Goal: Task Accomplishment & Management: Use online tool/utility

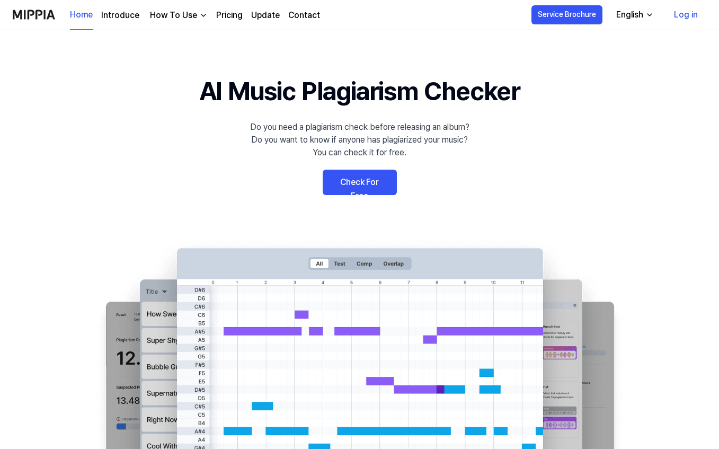
click at [366, 176] on link "Check For Free" at bounding box center [360, 182] width 74 height 25
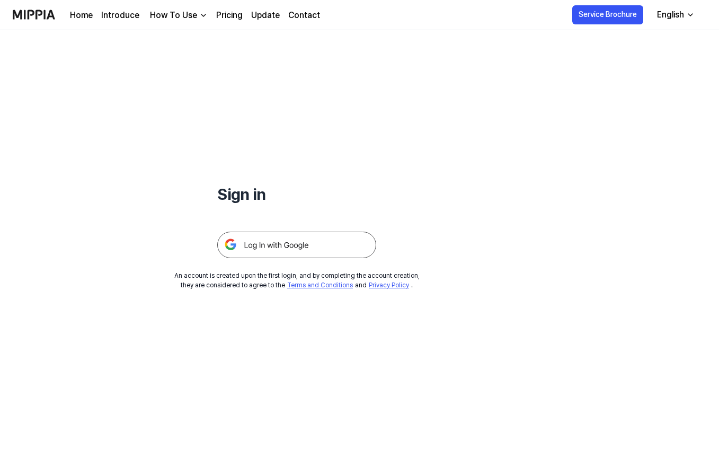
click at [314, 243] on img at bounding box center [296, 245] width 159 height 26
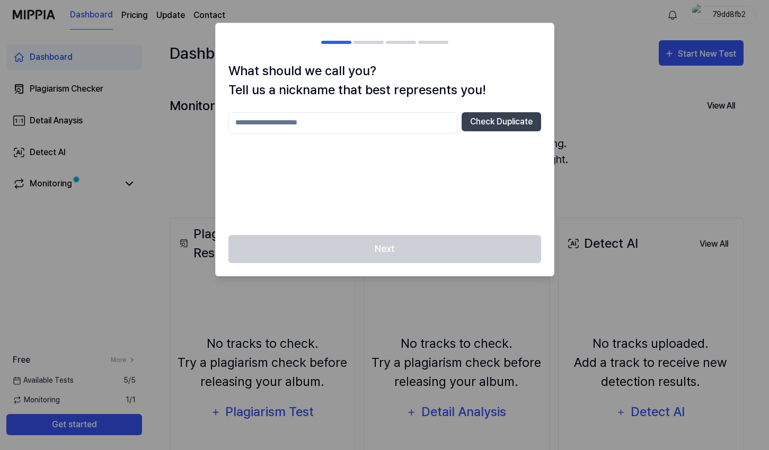
click at [349, 123] on input "text" at bounding box center [342, 122] width 229 height 21
type input "******"
click at [491, 123] on button "Check Duplicate" at bounding box center [500, 121] width 79 height 19
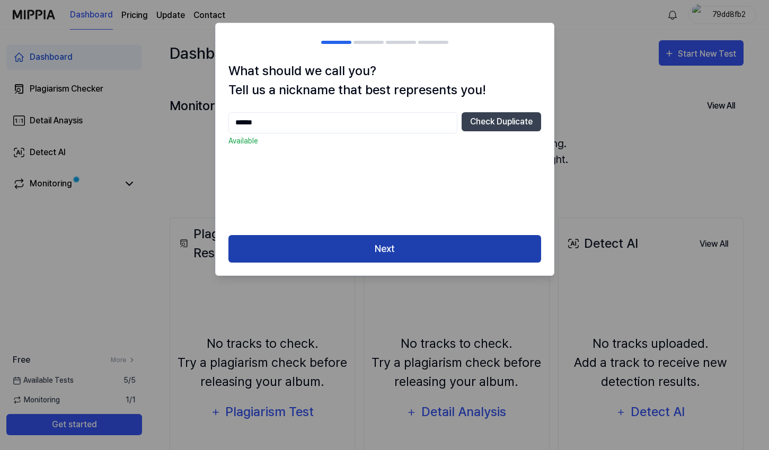
click at [398, 246] on button "Next" at bounding box center [384, 249] width 313 height 28
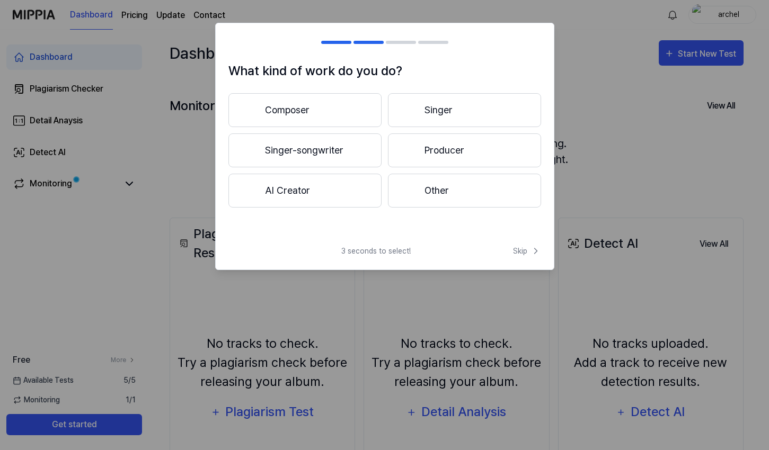
click at [341, 190] on button "AI Creator" at bounding box center [304, 191] width 153 height 34
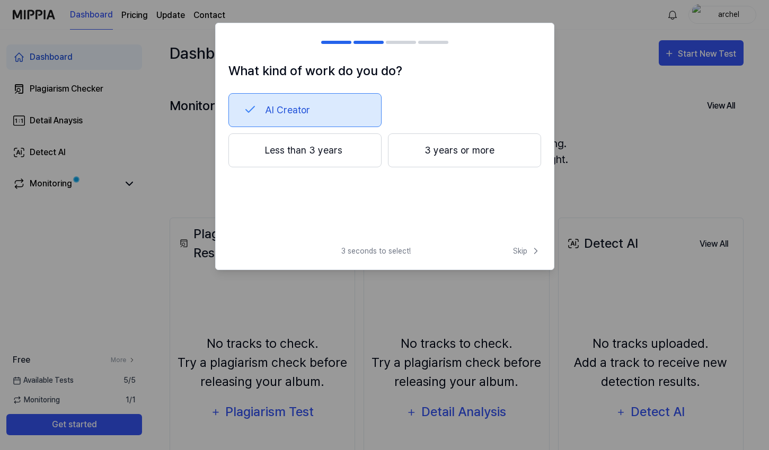
click at [436, 156] on button "3 years or more" at bounding box center [464, 151] width 153 height 34
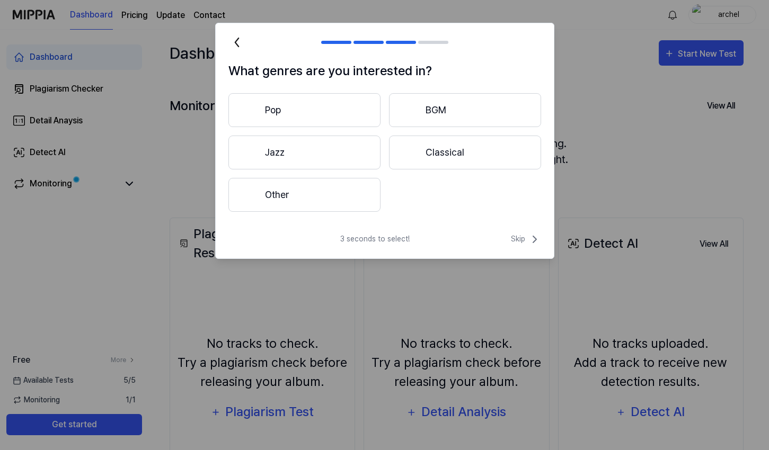
click at [340, 196] on button "Other" at bounding box center [304, 195] width 152 height 34
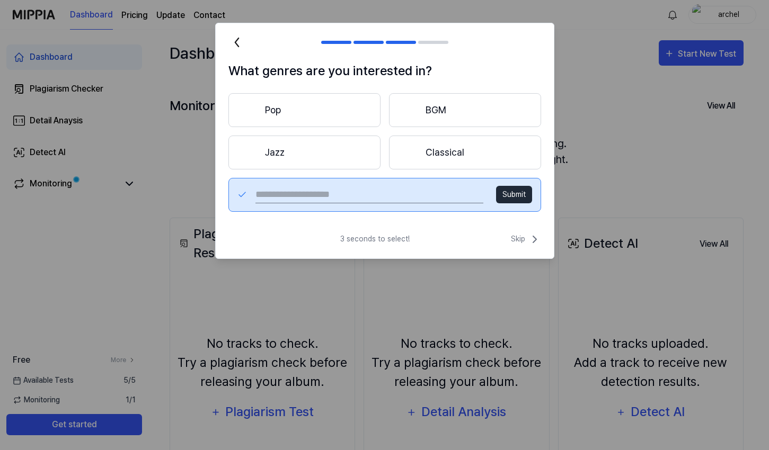
click at [434, 146] on button "Classical" at bounding box center [465, 153] width 152 height 34
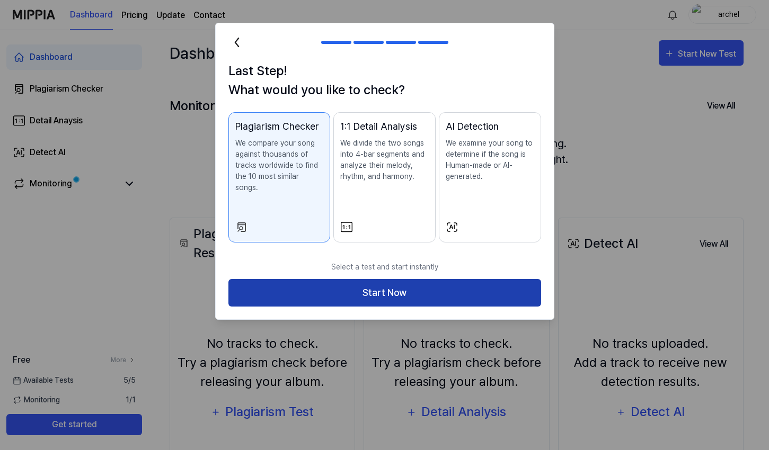
click at [410, 283] on button "Start Now" at bounding box center [384, 293] width 313 height 28
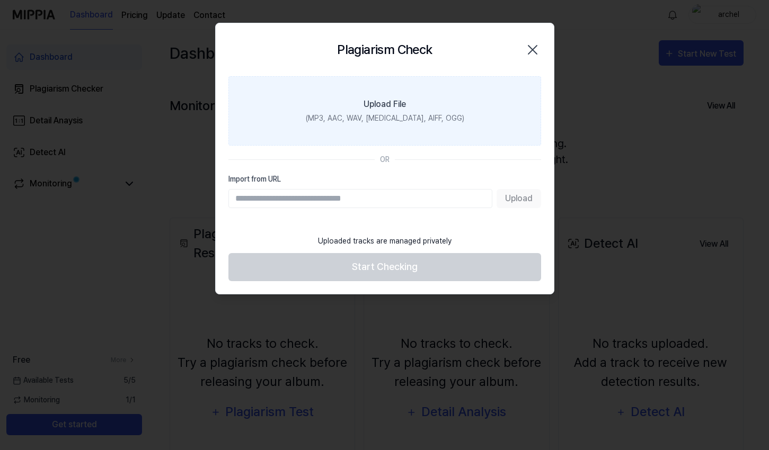
click at [534, 50] on icon "button" at bounding box center [532, 49] width 17 height 17
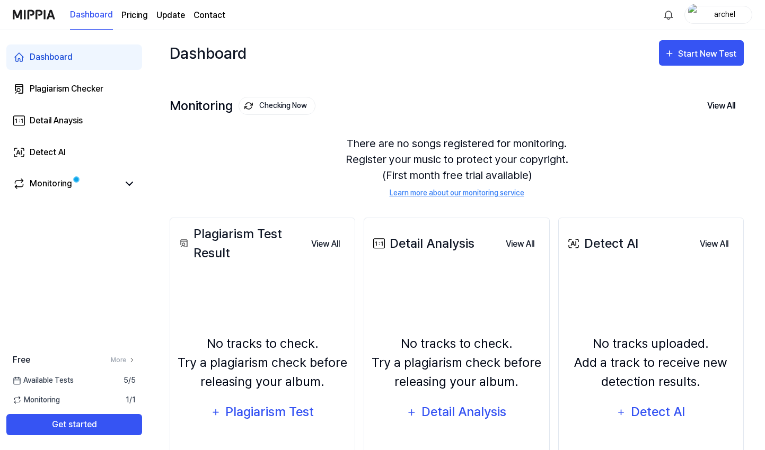
click at [133, 15] on page\) "Pricing" at bounding box center [134, 15] width 26 height 13
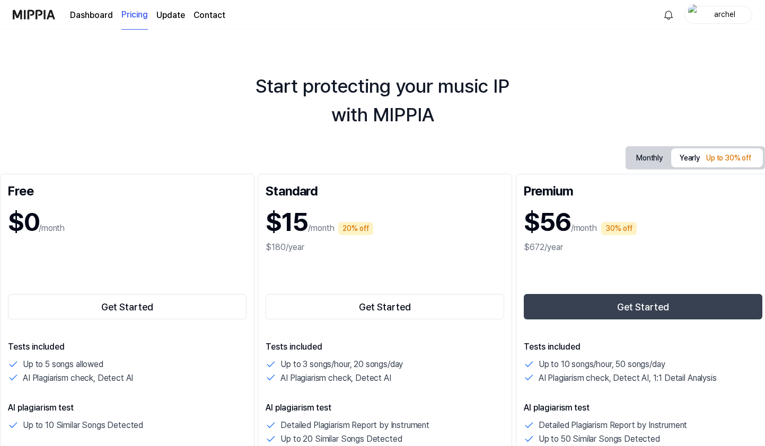
click at [37, 14] on img at bounding box center [34, 14] width 42 height 29
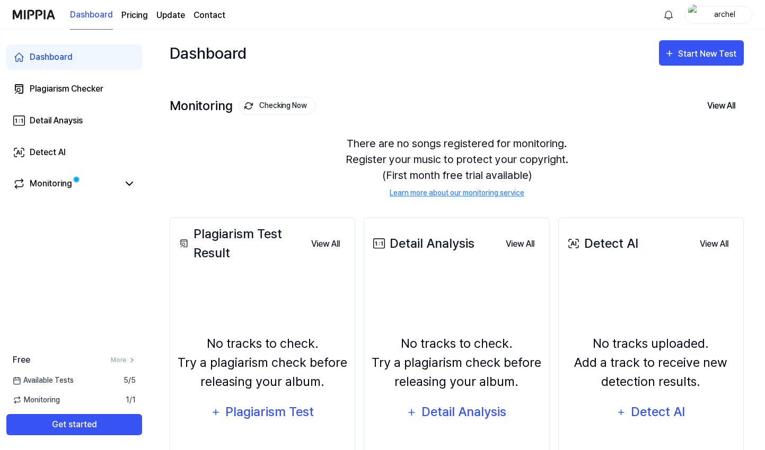
click at [512, 87] on div "Monitoring Checking Now View All Monitoring There are no songs registered for m…" at bounding box center [457, 136] width 574 height 120
click at [690, 60] on button "Start New Test" at bounding box center [701, 52] width 85 height 25
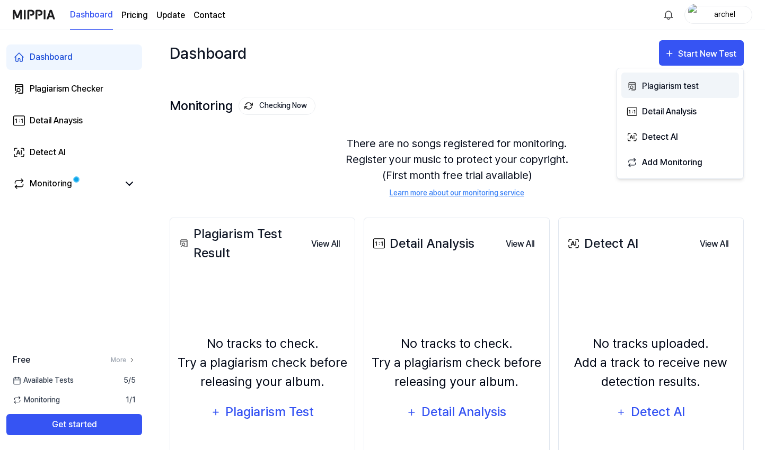
click at [679, 84] on div "Plagiarism test" at bounding box center [688, 86] width 92 height 14
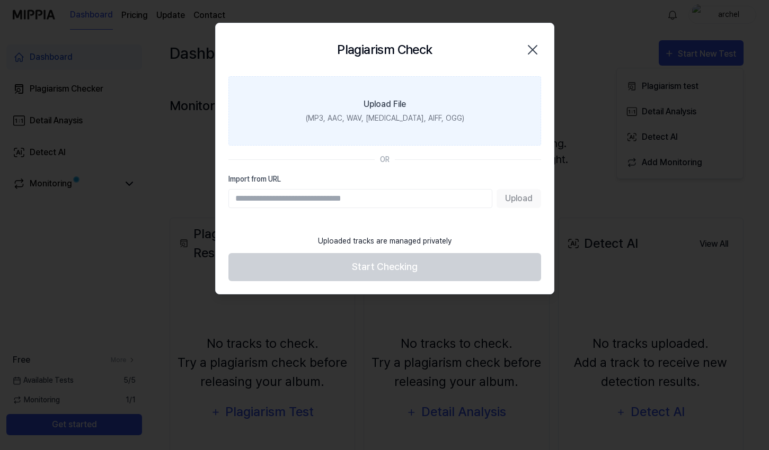
click at [399, 112] on label "Upload File (MP3, AAC, WAV, [MEDICAL_DATA], AIFF, OGG)" at bounding box center [384, 110] width 313 height 69
click at [0, 0] on input "Upload File (MP3, AAC, WAV, [MEDICAL_DATA], AIFF, OGG)" at bounding box center [0, 0] width 0 height 0
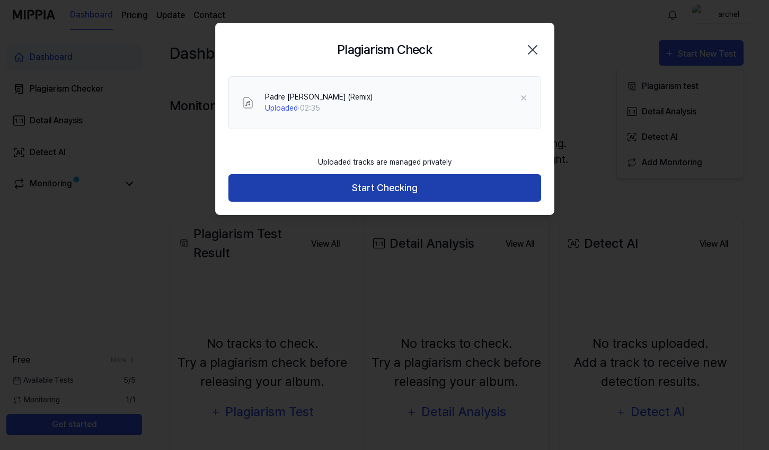
click at [416, 192] on button "Start Checking" at bounding box center [384, 188] width 313 height 28
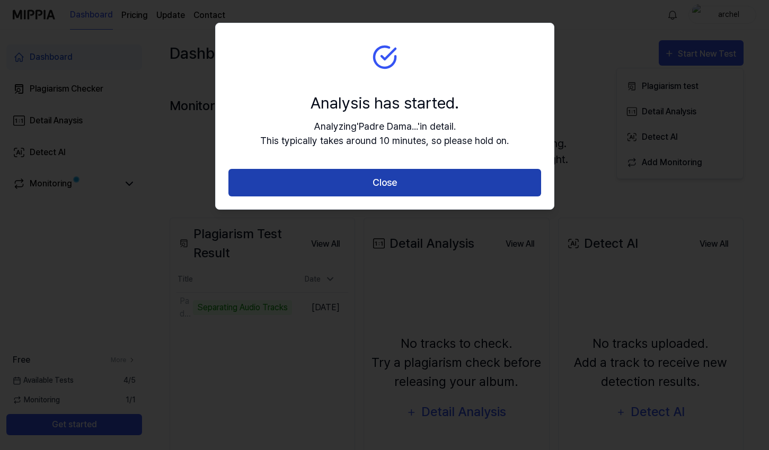
click at [473, 177] on button "Close" at bounding box center [384, 183] width 313 height 28
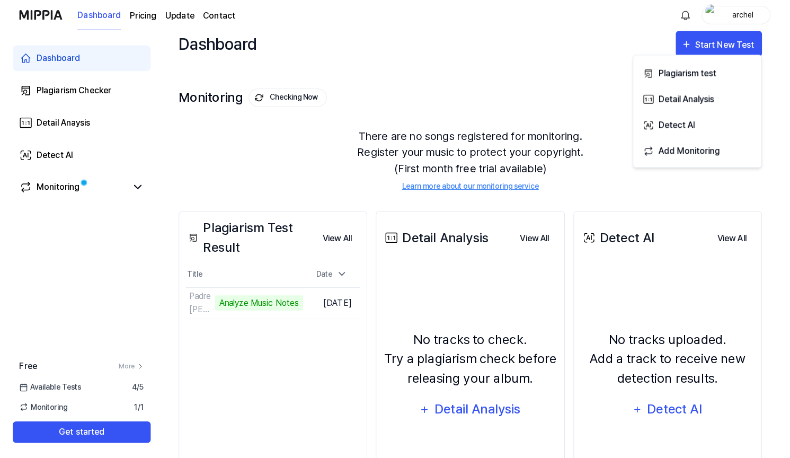
scroll to position [17, 0]
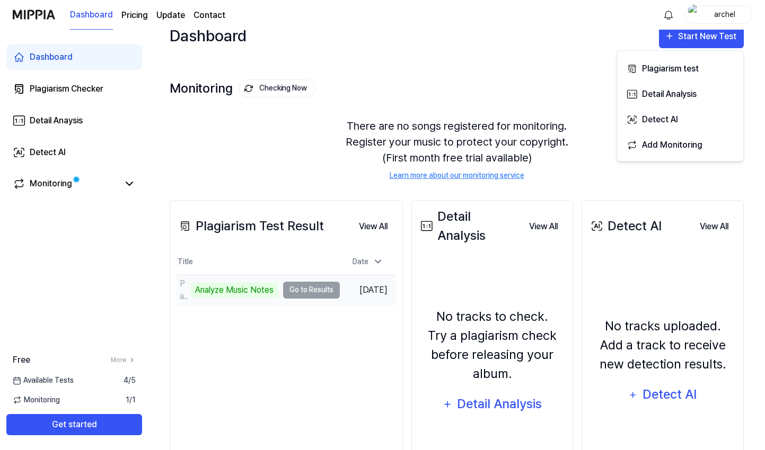
click at [309, 291] on td "Padre [PERSON_NAME] (Remix) Analyze Music Notes Go to Results" at bounding box center [257, 290] width 163 height 30
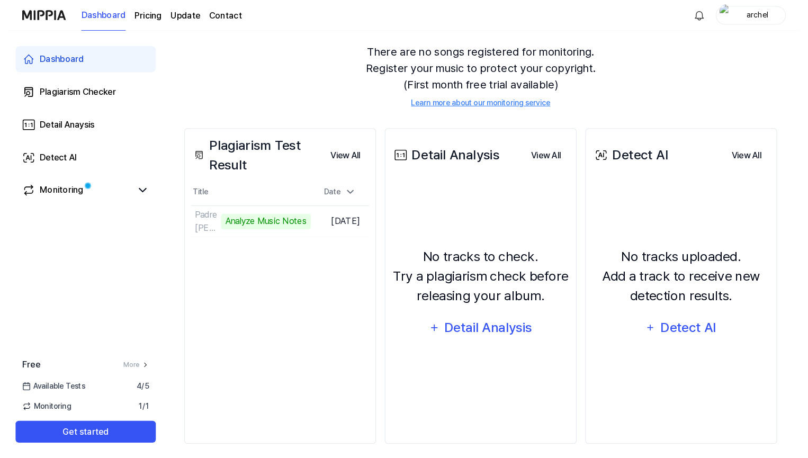
scroll to position [93, 0]
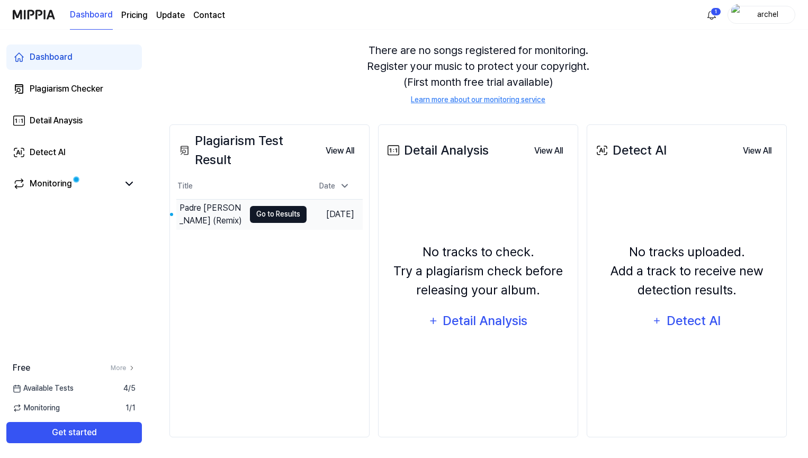
click at [251, 215] on button "Go to Results" at bounding box center [278, 214] width 57 height 17
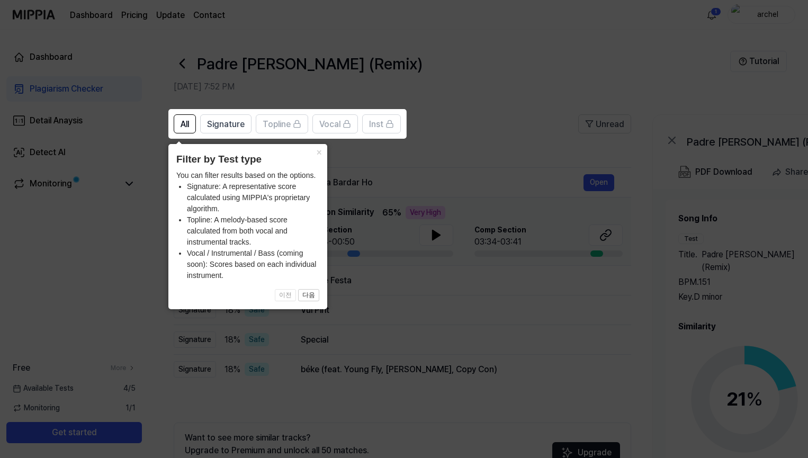
click at [528, 138] on icon at bounding box center [406, 229] width 813 height 458
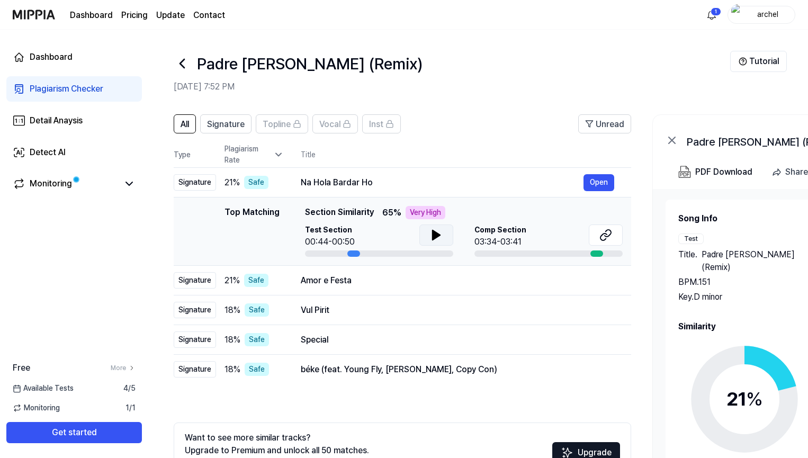
click at [437, 236] on icon at bounding box center [436, 235] width 7 height 10
click at [605, 182] on button "Open" at bounding box center [599, 182] width 31 height 17
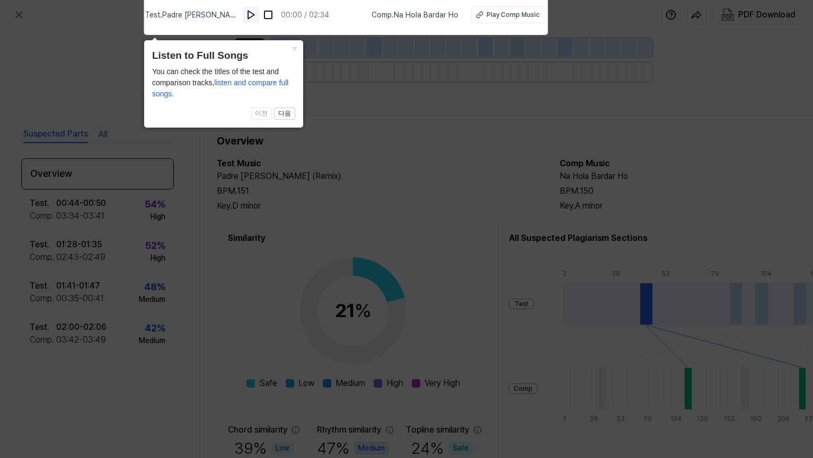
click at [256, 14] on img at bounding box center [251, 15] width 11 height 11
drag, startPoint x: 257, startPoint y: 14, endPoint x: 270, endPoint y: 16, distance: 13.4
click at [256, 14] on img at bounding box center [251, 15] width 11 height 11
click at [509, 20] on button "Play Comp Music" at bounding box center [507, 14] width 75 height 17
click at [332, 110] on icon at bounding box center [406, 227] width 813 height 464
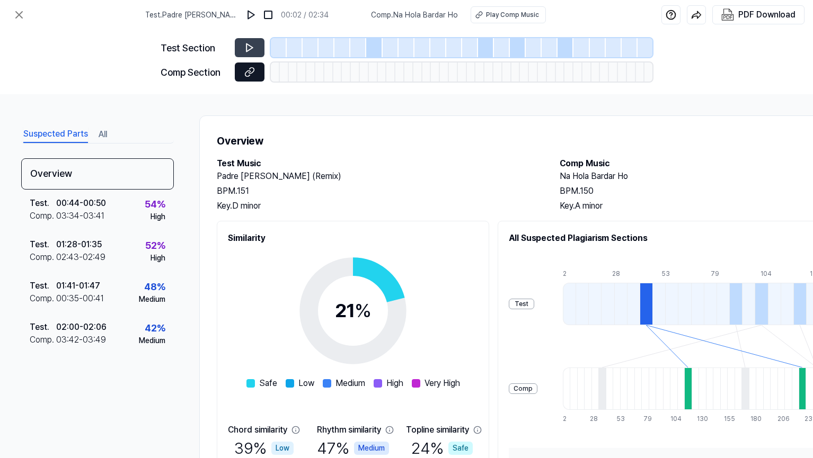
click at [250, 73] on icon at bounding box center [250, 71] width 5 height 6
drag, startPoint x: 219, startPoint y: 73, endPoint x: 159, endPoint y: 73, distance: 59.9
click at [159, 73] on div "Test Section Comp Section" at bounding box center [406, 62] width 813 height 65
drag, startPoint x: 372, startPoint y: 15, endPoint x: 462, endPoint y: 18, distance: 90.1
click at [464, 19] on div "Test . Padre [PERSON_NAME] (Remix) 00:02 / 02:34 Comp . Na Hola Bardar Ho Play …" at bounding box center [345, 15] width 401 height 30
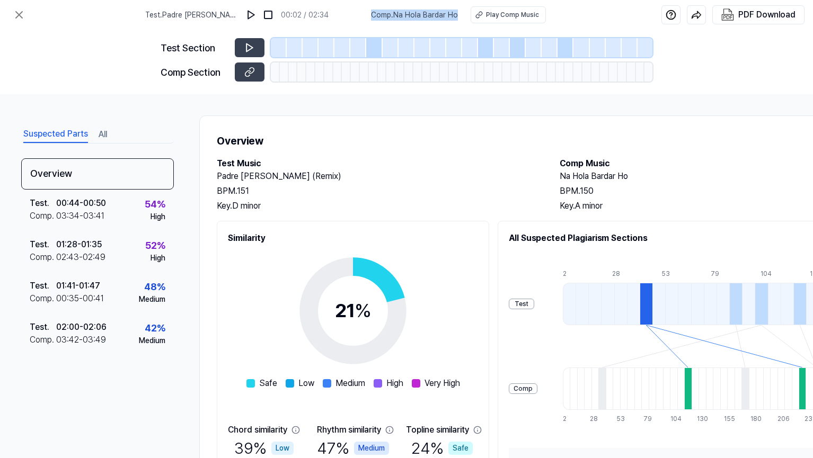
copy span "Comp . Na Hola Bardar Ho"
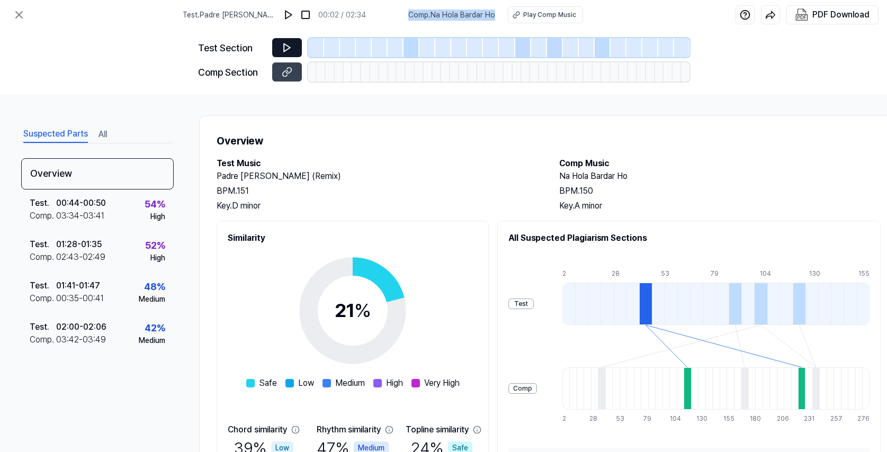
click at [282, 50] on icon at bounding box center [287, 47] width 11 height 11
click at [287, 43] on icon at bounding box center [287, 47] width 11 height 11
click at [290, 13] on img at bounding box center [288, 15] width 11 height 11
click at [290, 48] on icon at bounding box center [287, 47] width 11 height 11
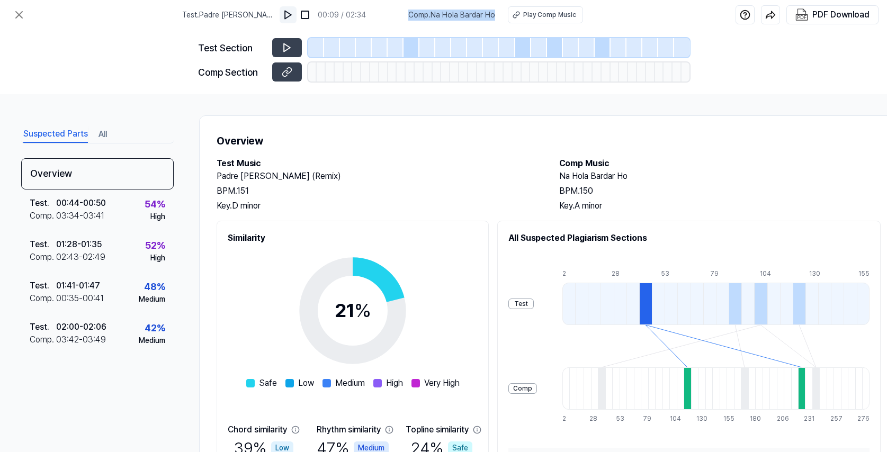
click at [296, 9] on button at bounding box center [288, 14] width 17 height 17
click at [294, 11] on img at bounding box center [288, 15] width 11 height 11
drag, startPoint x: 295, startPoint y: 11, endPoint x: 289, endPoint y: 12, distance: 6.4
click at [294, 11] on img at bounding box center [288, 15] width 11 height 11
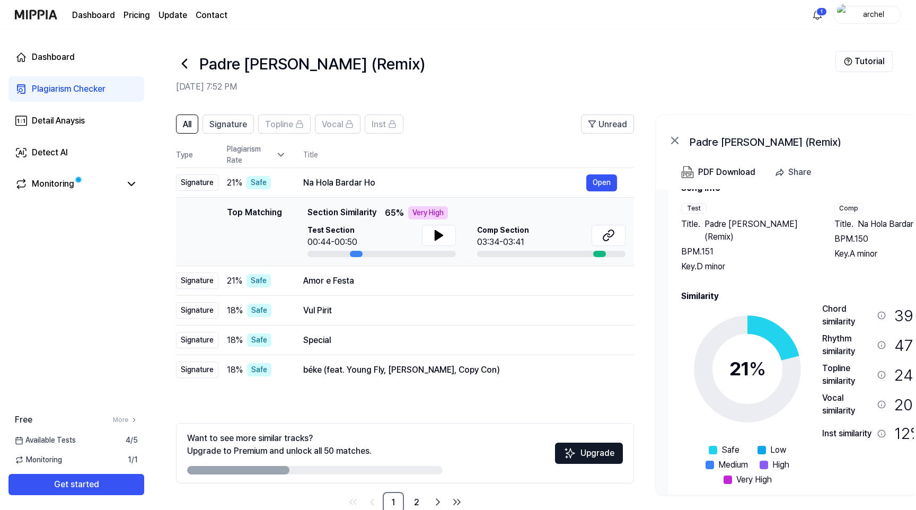
scroll to position [33, 0]
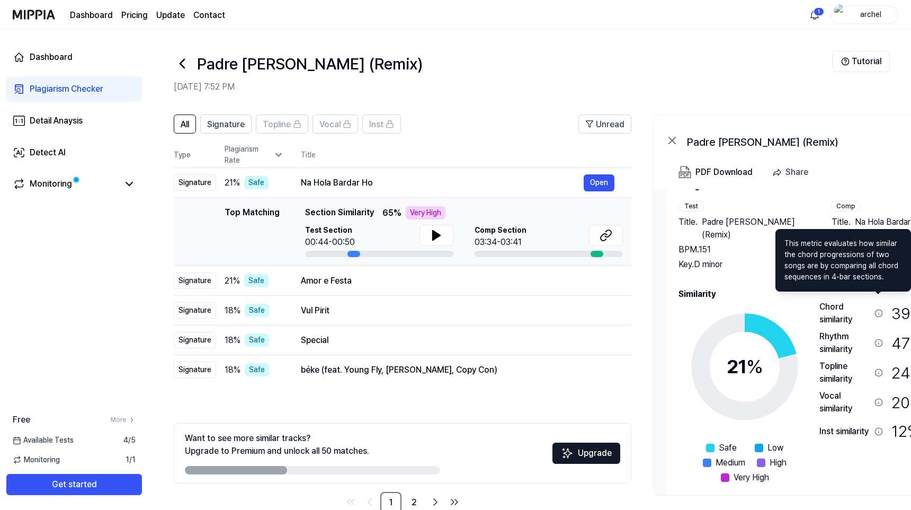
click at [723, 309] on icon at bounding box center [879, 313] width 8 height 8
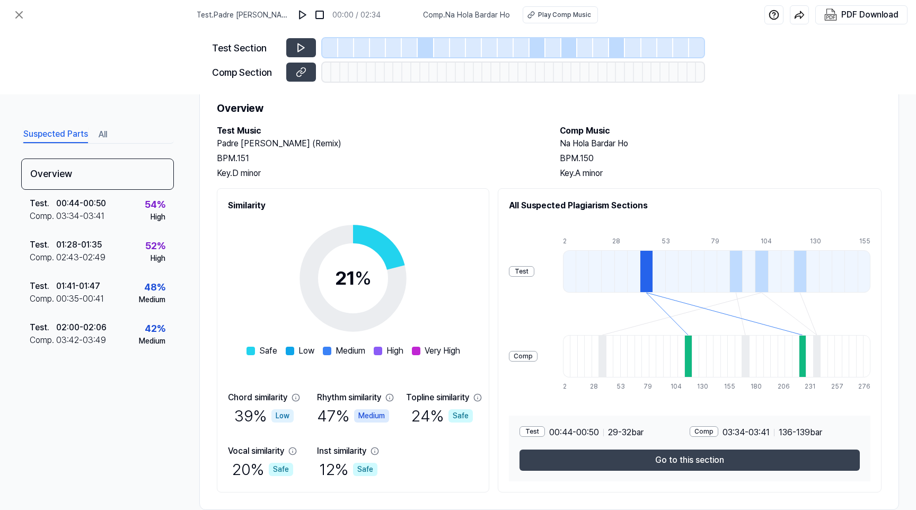
scroll to position [58, 0]
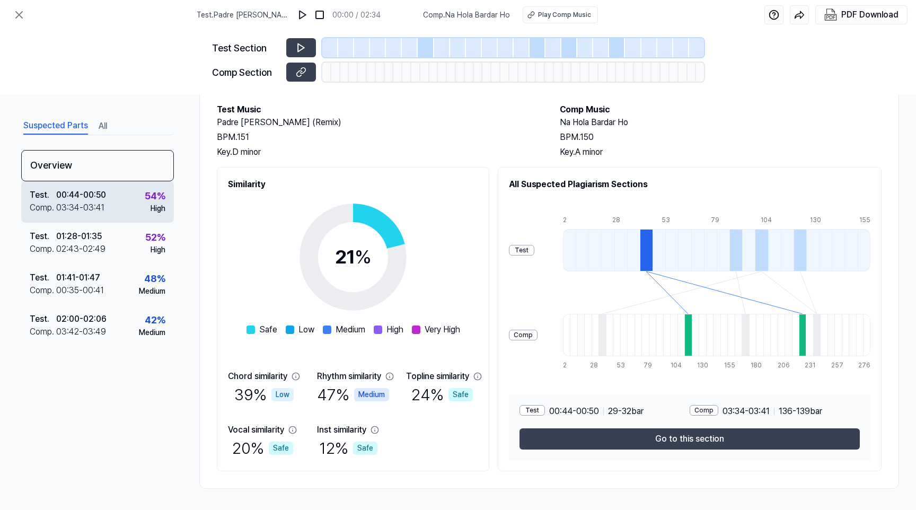
click at [151, 193] on div "54 %" at bounding box center [155, 196] width 21 height 14
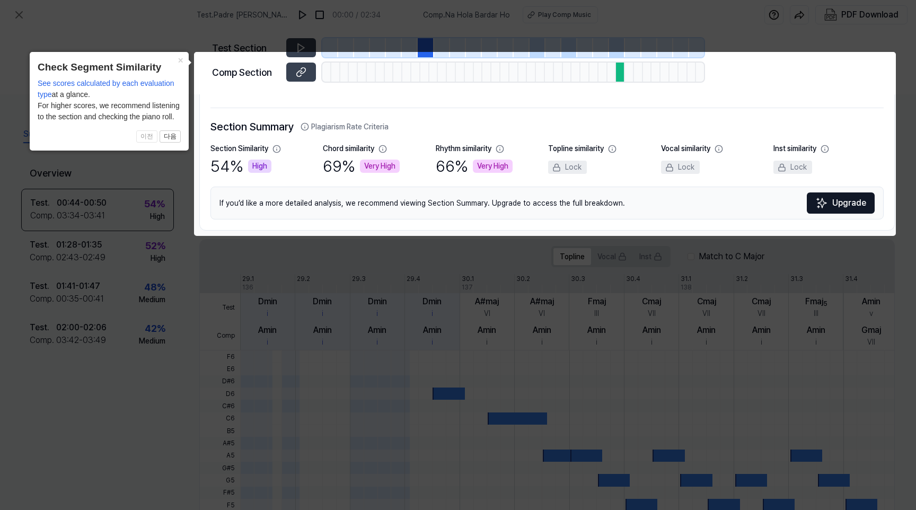
click at [504, 253] on icon at bounding box center [458, 255] width 916 height 510
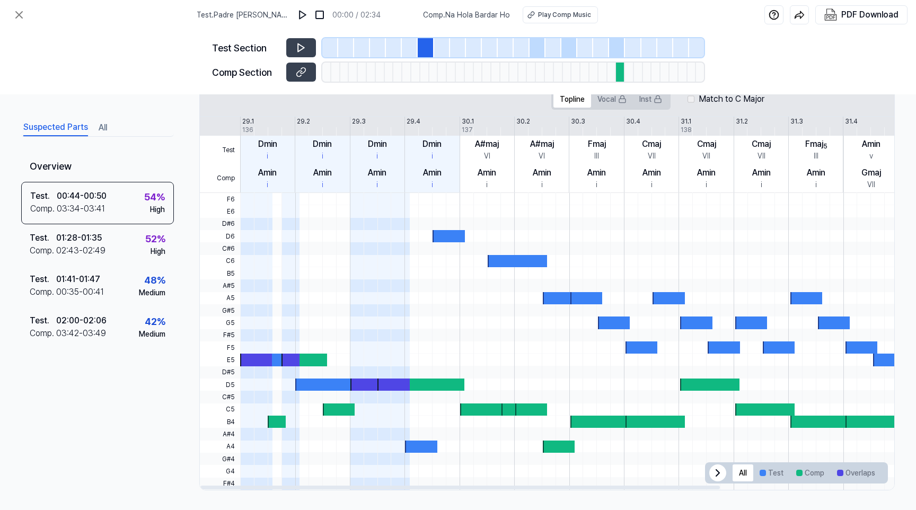
scroll to position [217, 0]
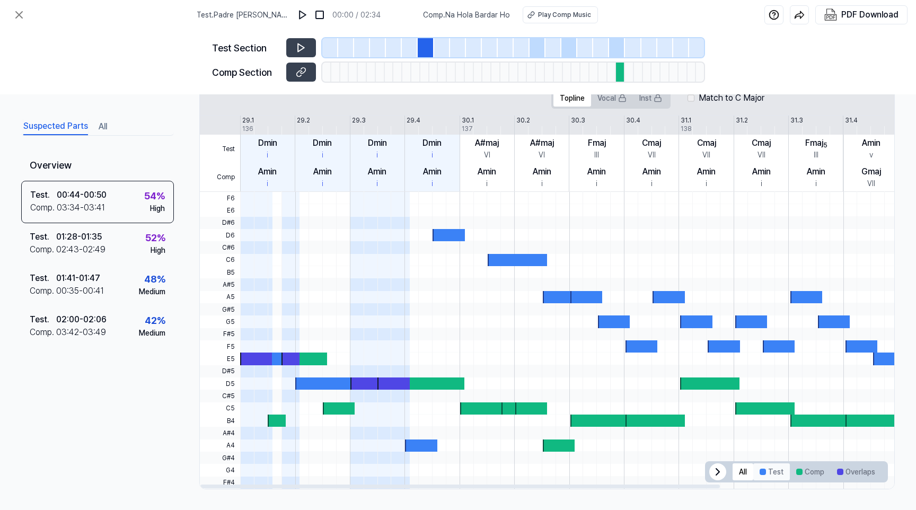
click at [723, 448] on button "Test" at bounding box center [771, 471] width 37 height 17
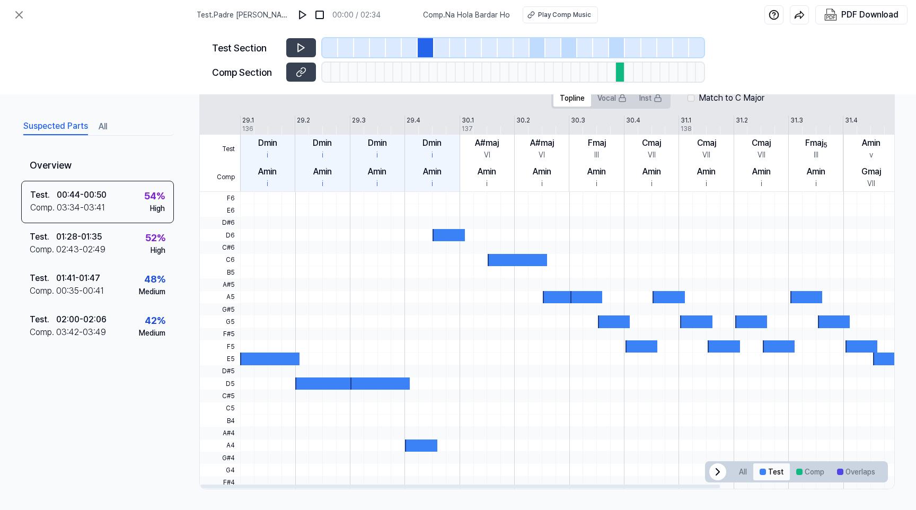
click at [723, 448] on button "Test" at bounding box center [771, 471] width 37 height 17
click at [712, 448] on icon at bounding box center [717, 471] width 13 height 13
click at [723, 448] on icon at bounding box center [874, 471] width 13 height 13
click at [723, 448] on button "Test" at bounding box center [771, 471] width 37 height 17
click at [268, 135] on div "Dmin i" at bounding box center [267, 149] width 55 height 29
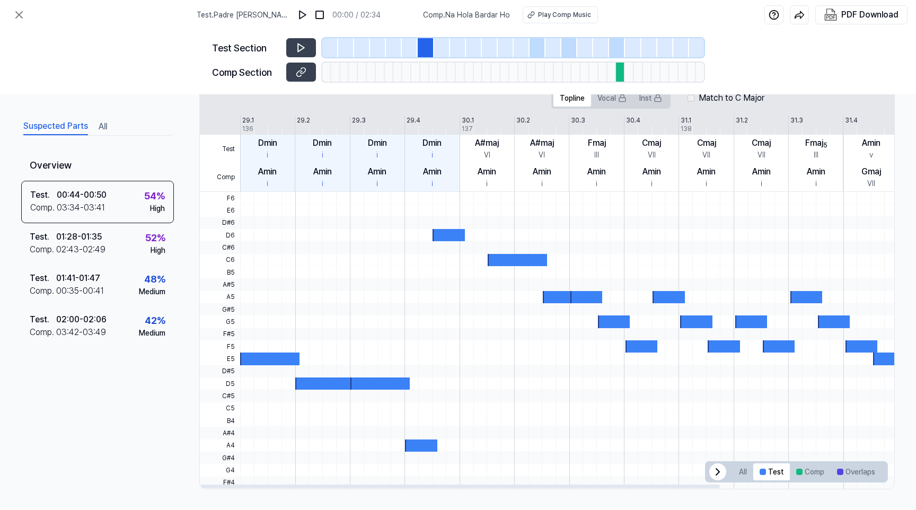
drag, startPoint x: 277, startPoint y: 144, endPoint x: 561, endPoint y: 169, distance: 285.6
click at [552, 168] on div "Test Comp 29.1 29.2 29.3 29.4 30.1 30.2 30.3 30.4 31.1 31.2 31.3 31.4 32.1 32.2…" at bounding box center [658, 153] width 916 height 76
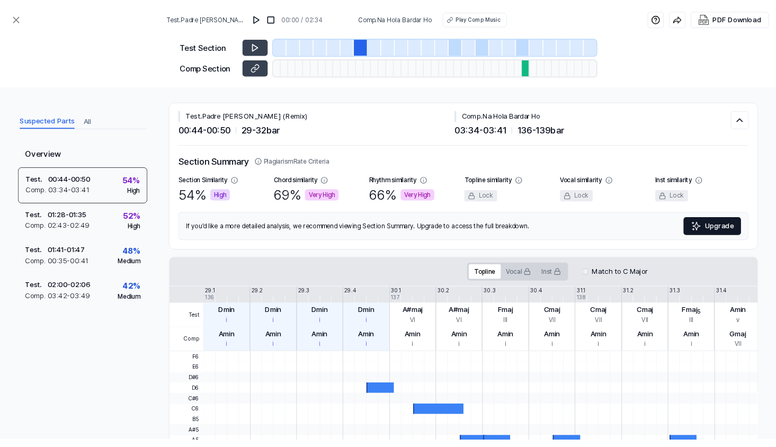
scroll to position [0, 0]
